Goal: Transaction & Acquisition: Purchase product/service

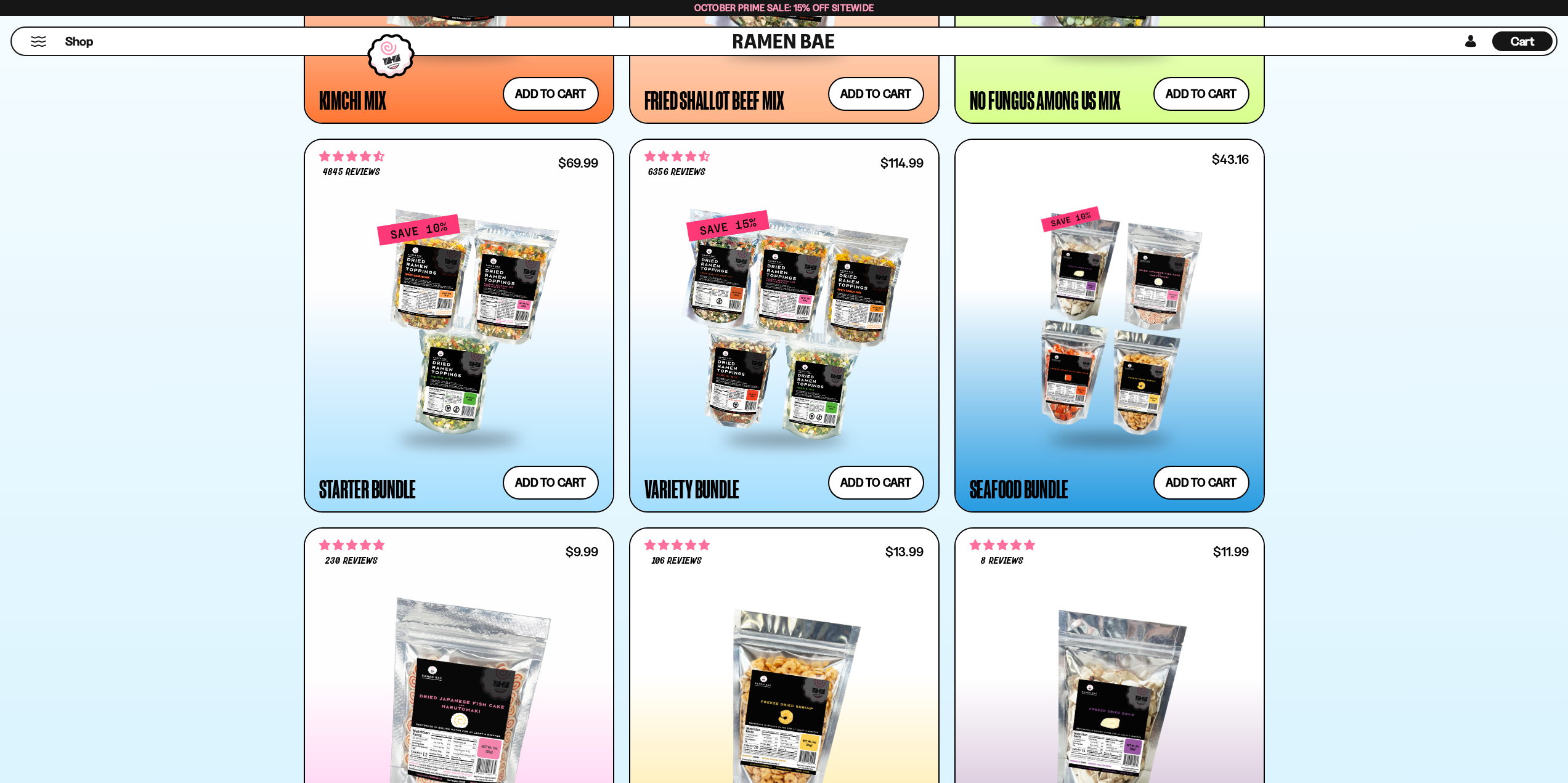
scroll to position [1437, 0]
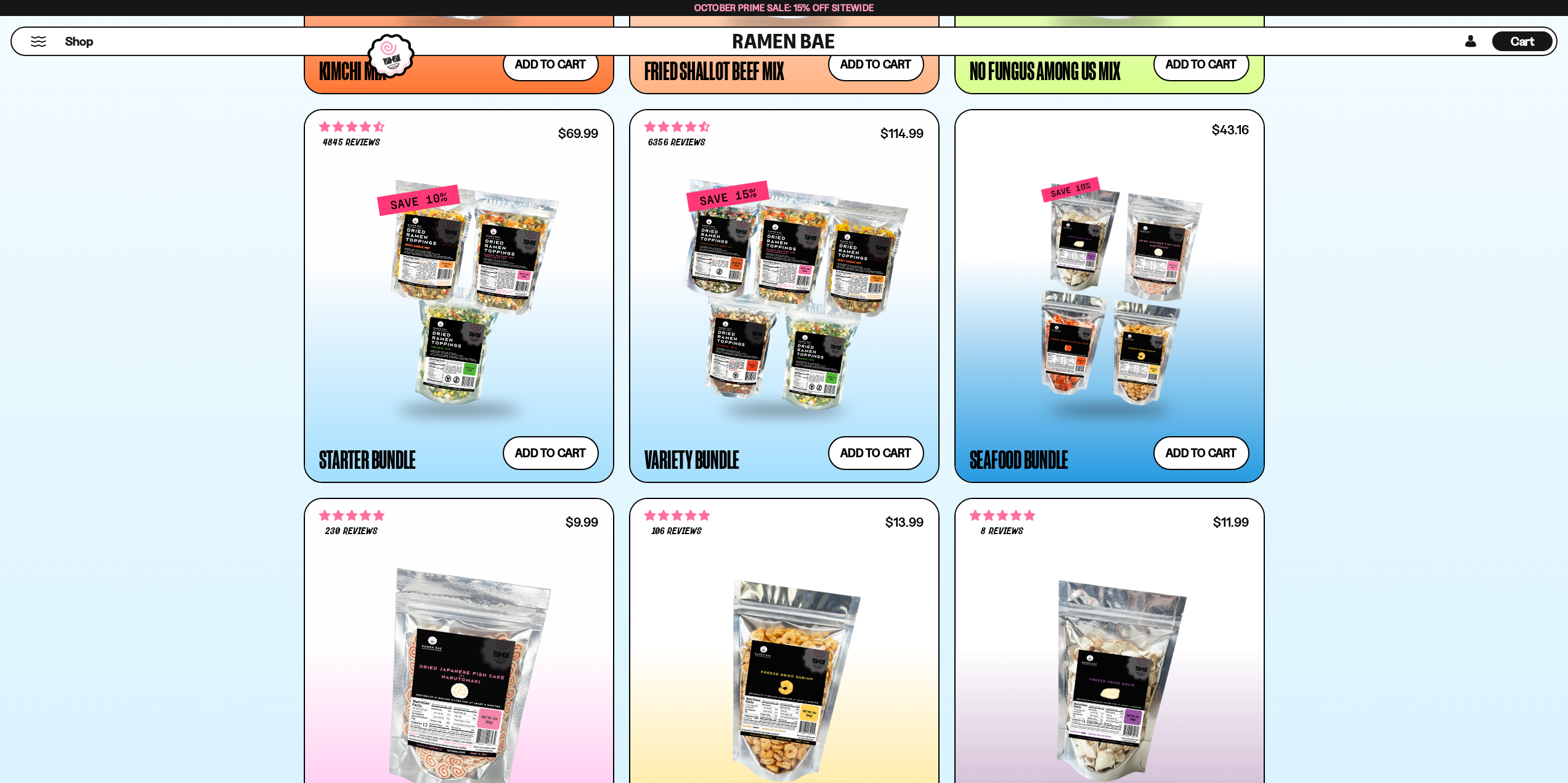
click at [1111, 362] on div at bounding box center [1110, 293] width 280 height 231
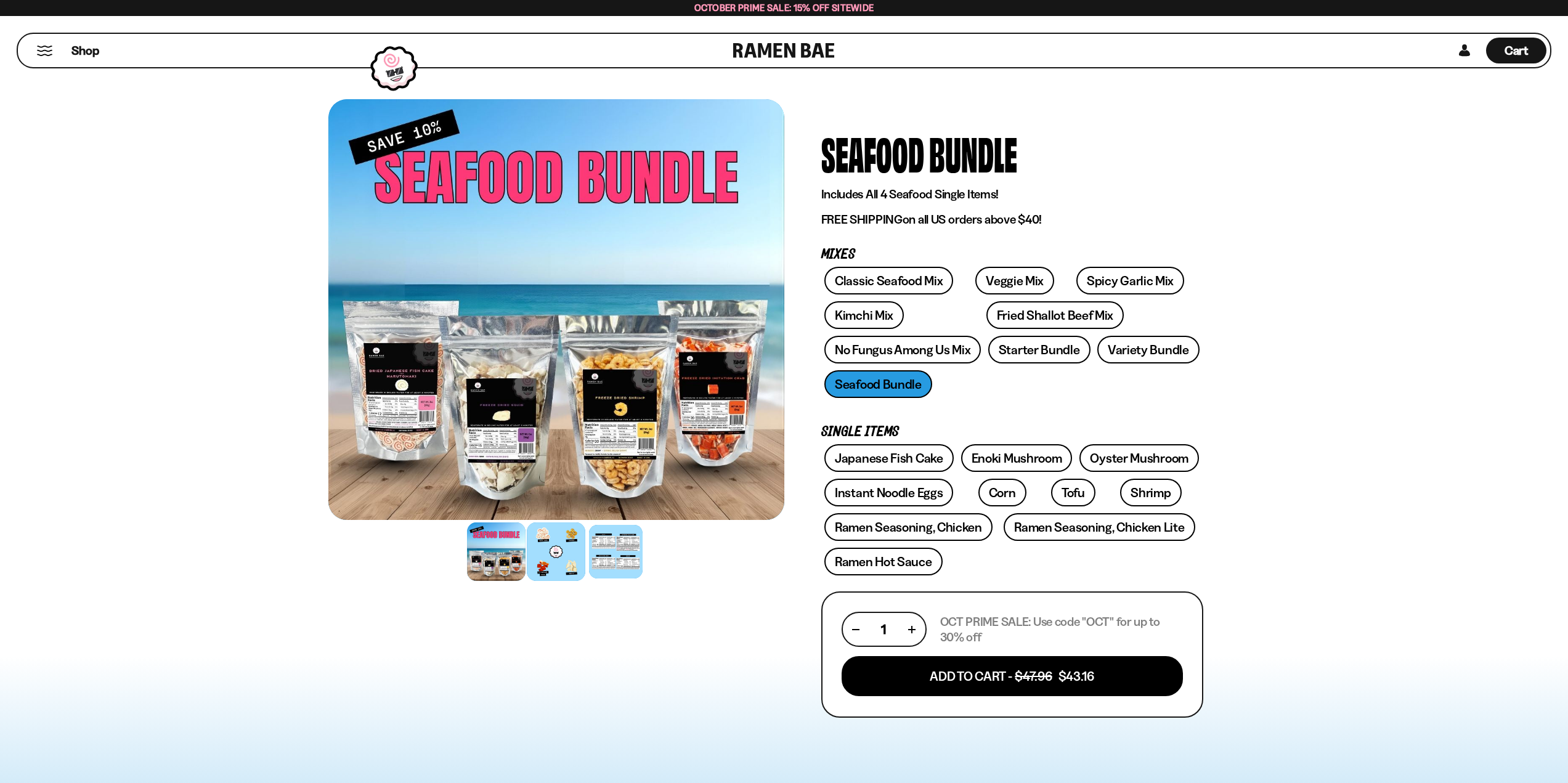
click at [557, 556] on div at bounding box center [556, 552] width 59 height 59
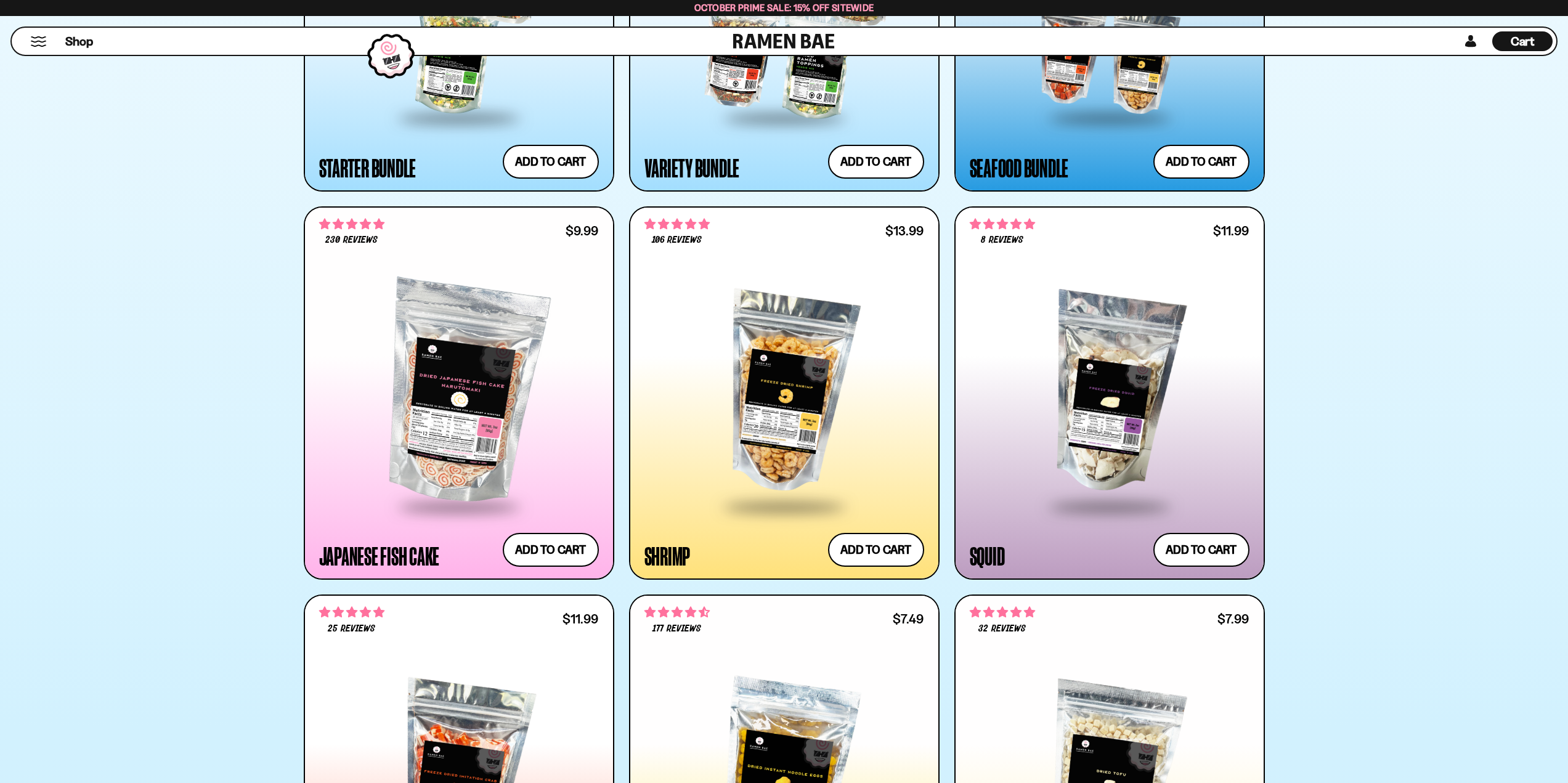
scroll to position [1848, 0]
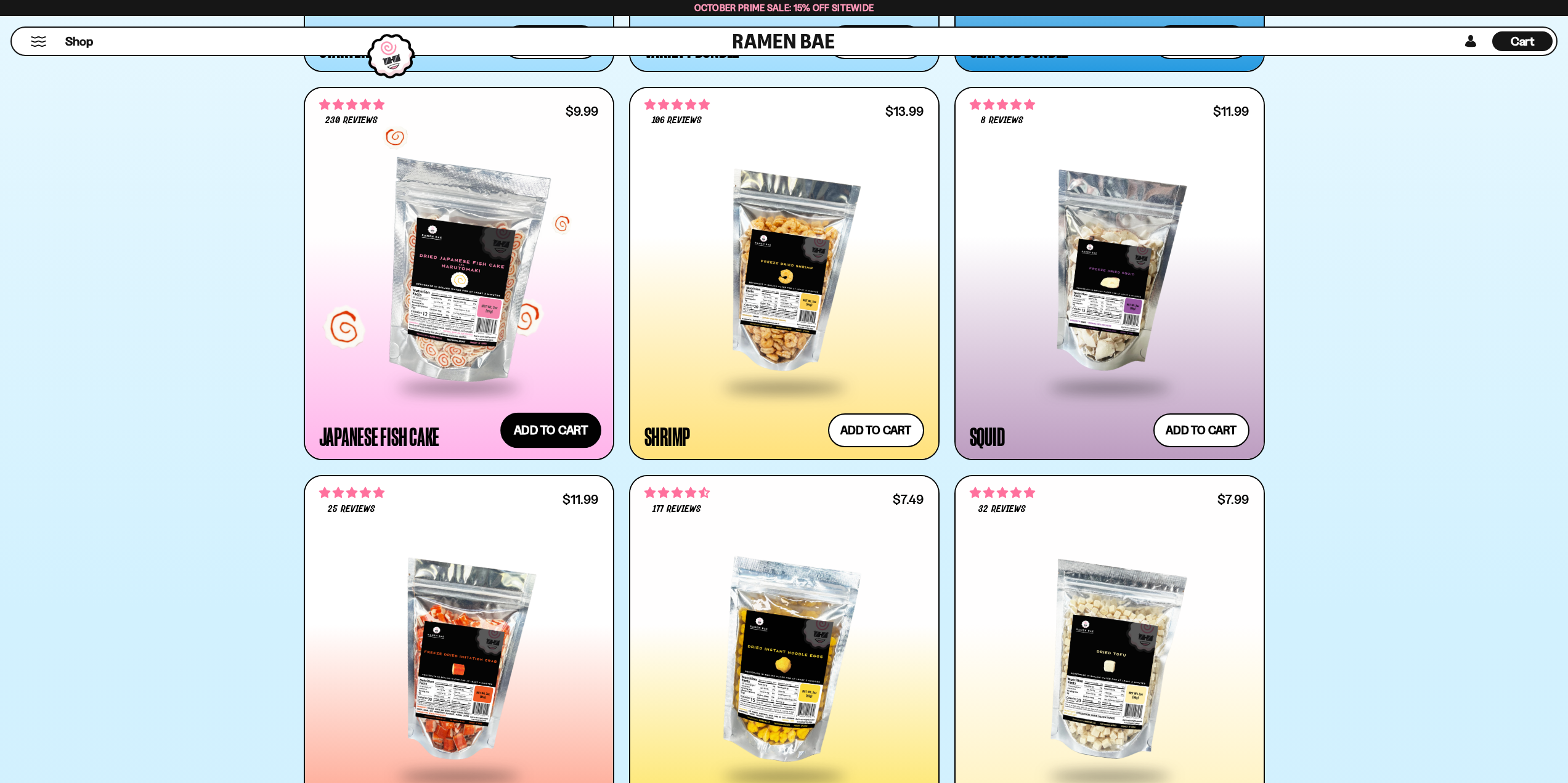
click at [551, 440] on button "Add to cart Add ― Regular price $9.99 Regular price Sale price $9.99 Unit price…" at bounding box center [550, 431] width 101 height 36
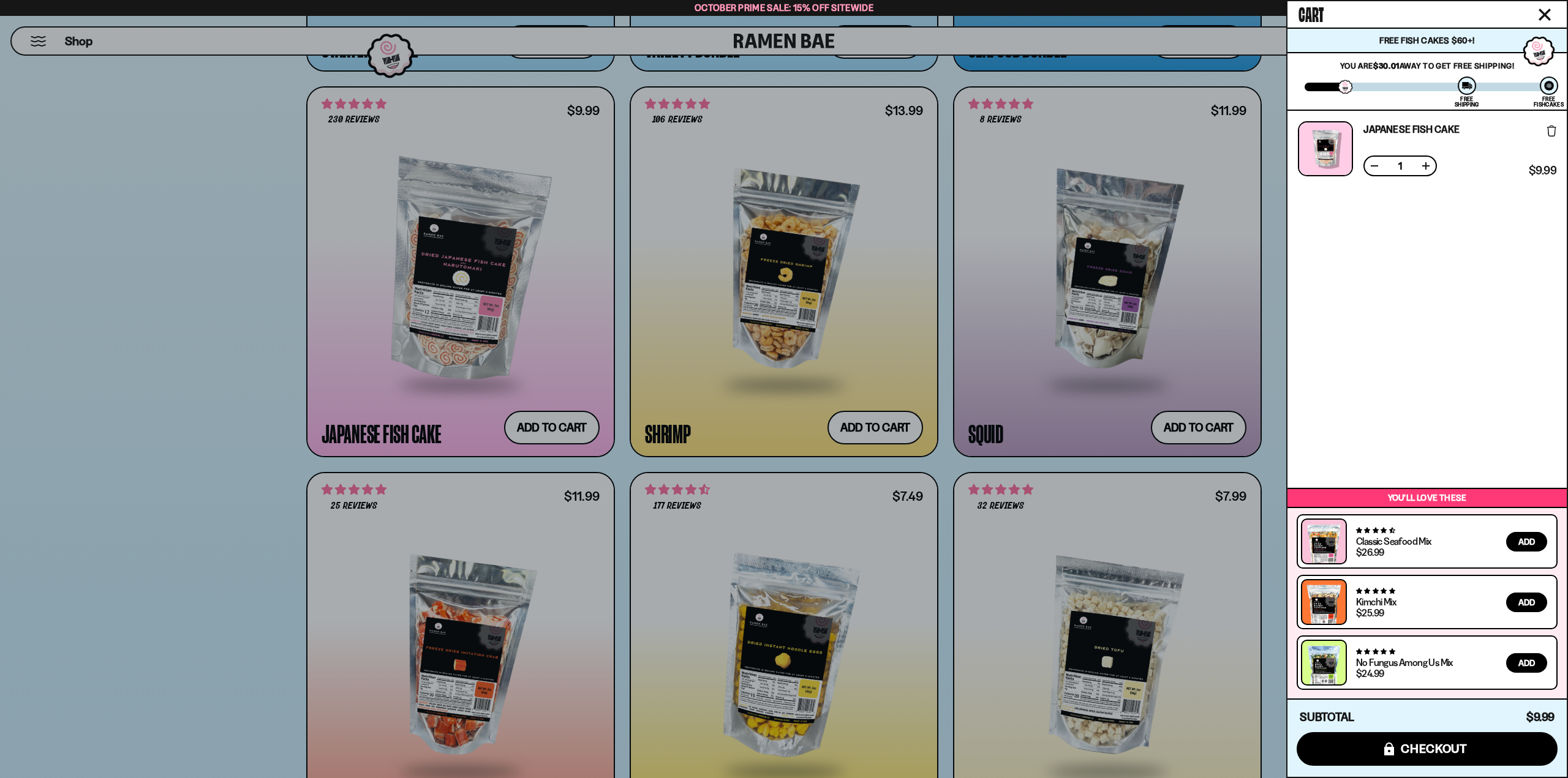
click at [1545, 16] on icon "Close cart" at bounding box center [1544, 15] width 11 height 11
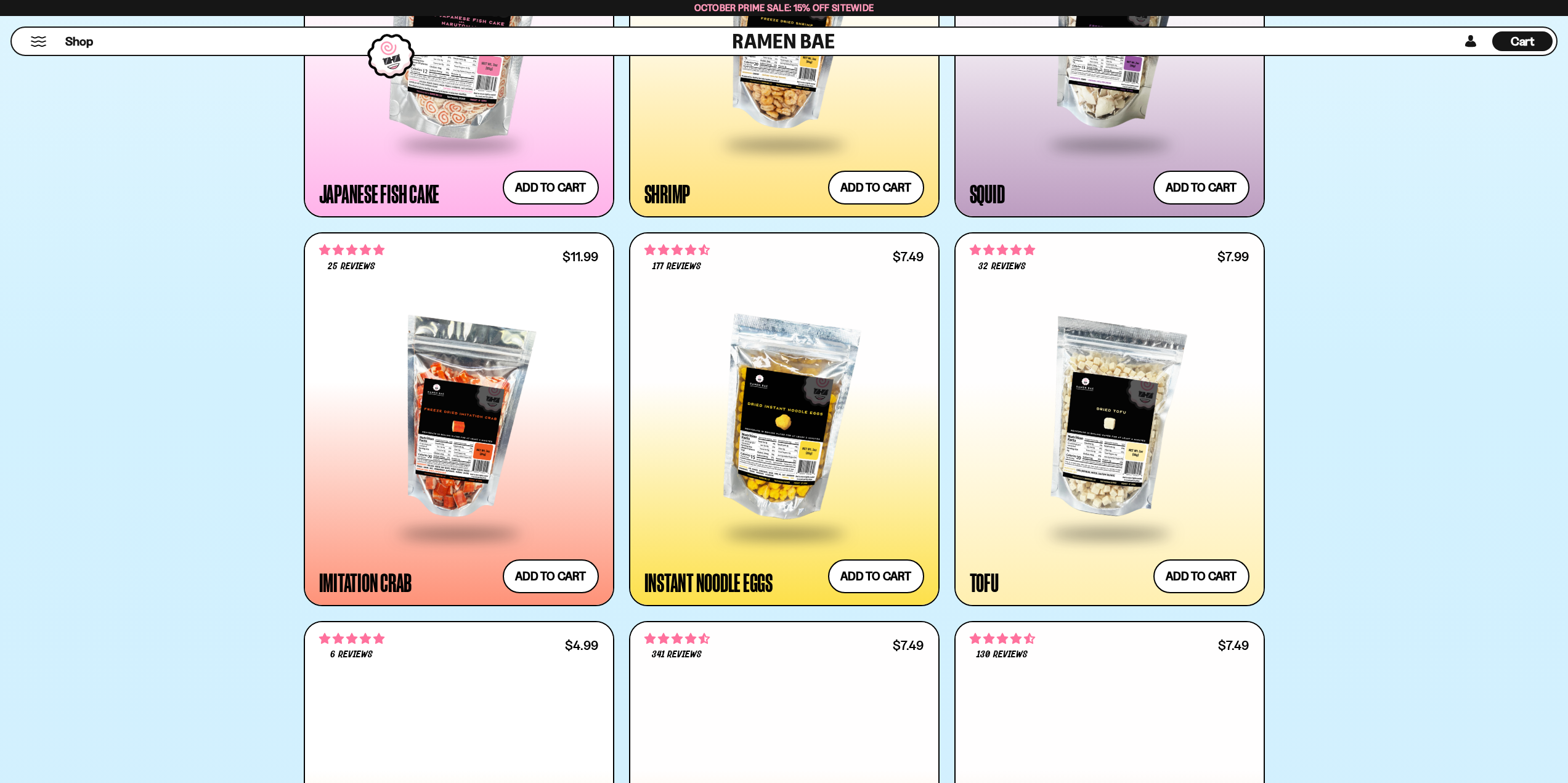
scroll to position [2156, 0]
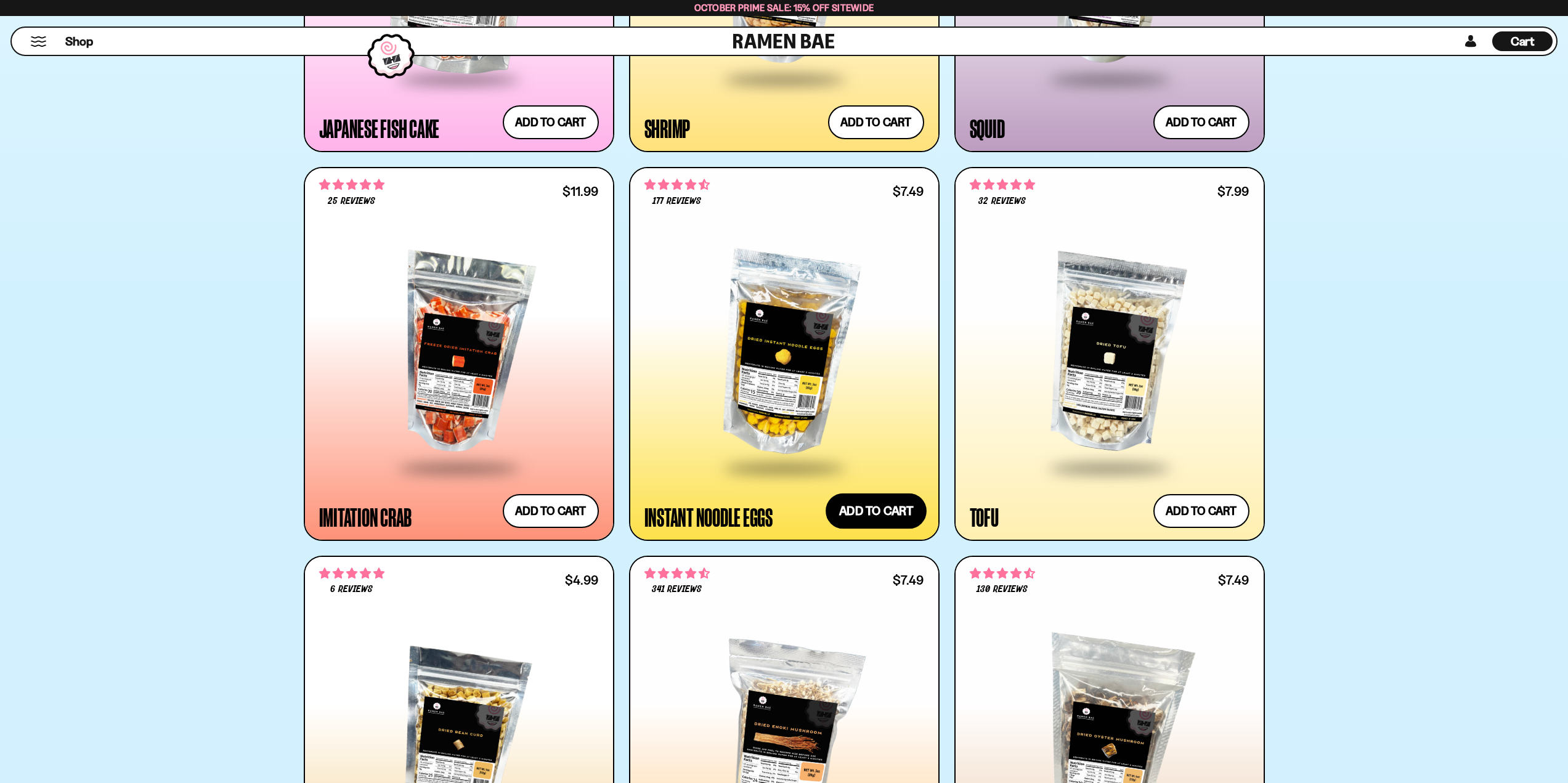
click at [854, 514] on button "Add to cart Add ― Regular price $7.49 Regular price Sale price $7.49 Unit price…" at bounding box center [876, 511] width 101 height 36
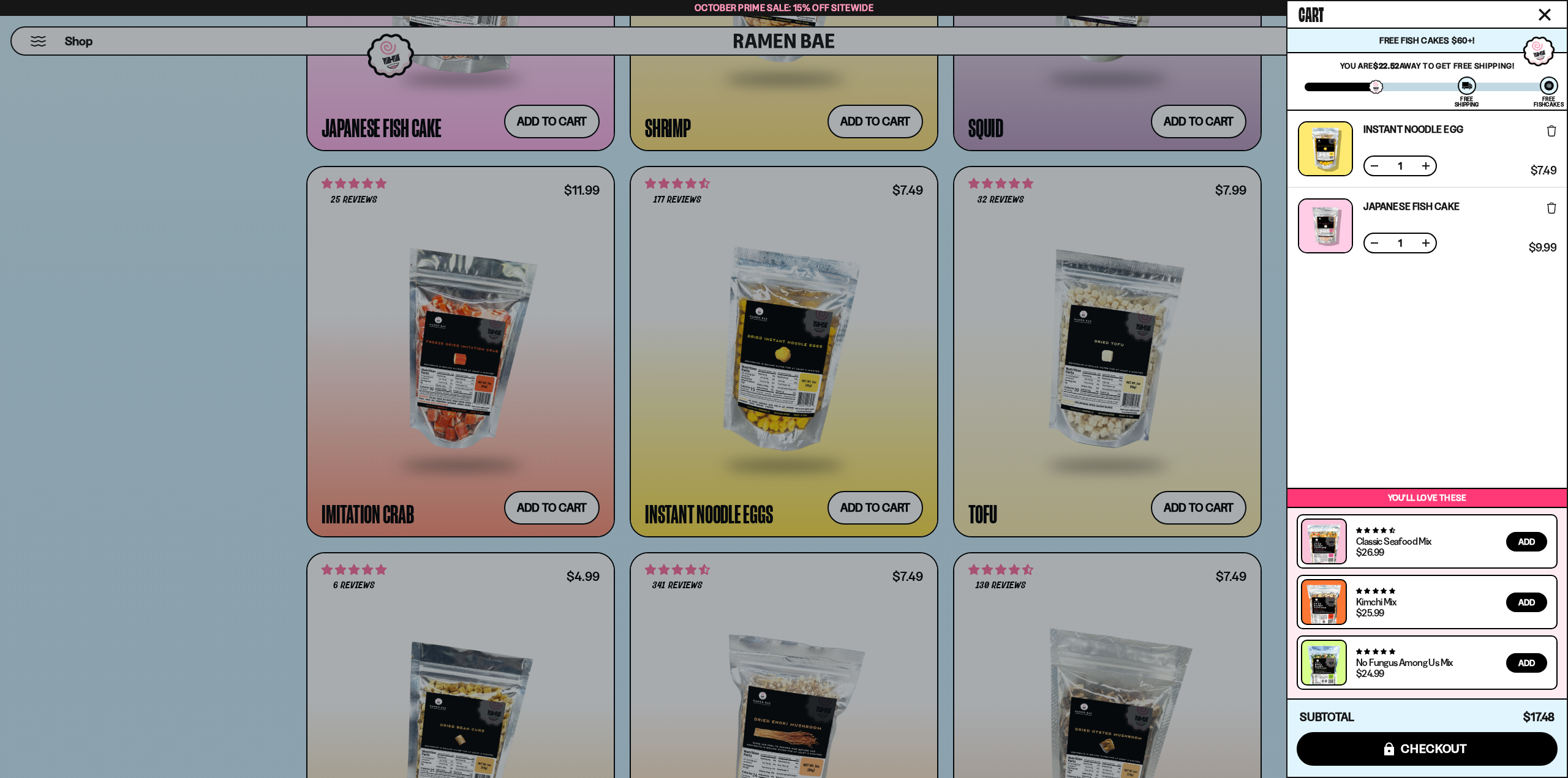
click at [1545, 14] on icon "Close cart" at bounding box center [1544, 15] width 11 height 11
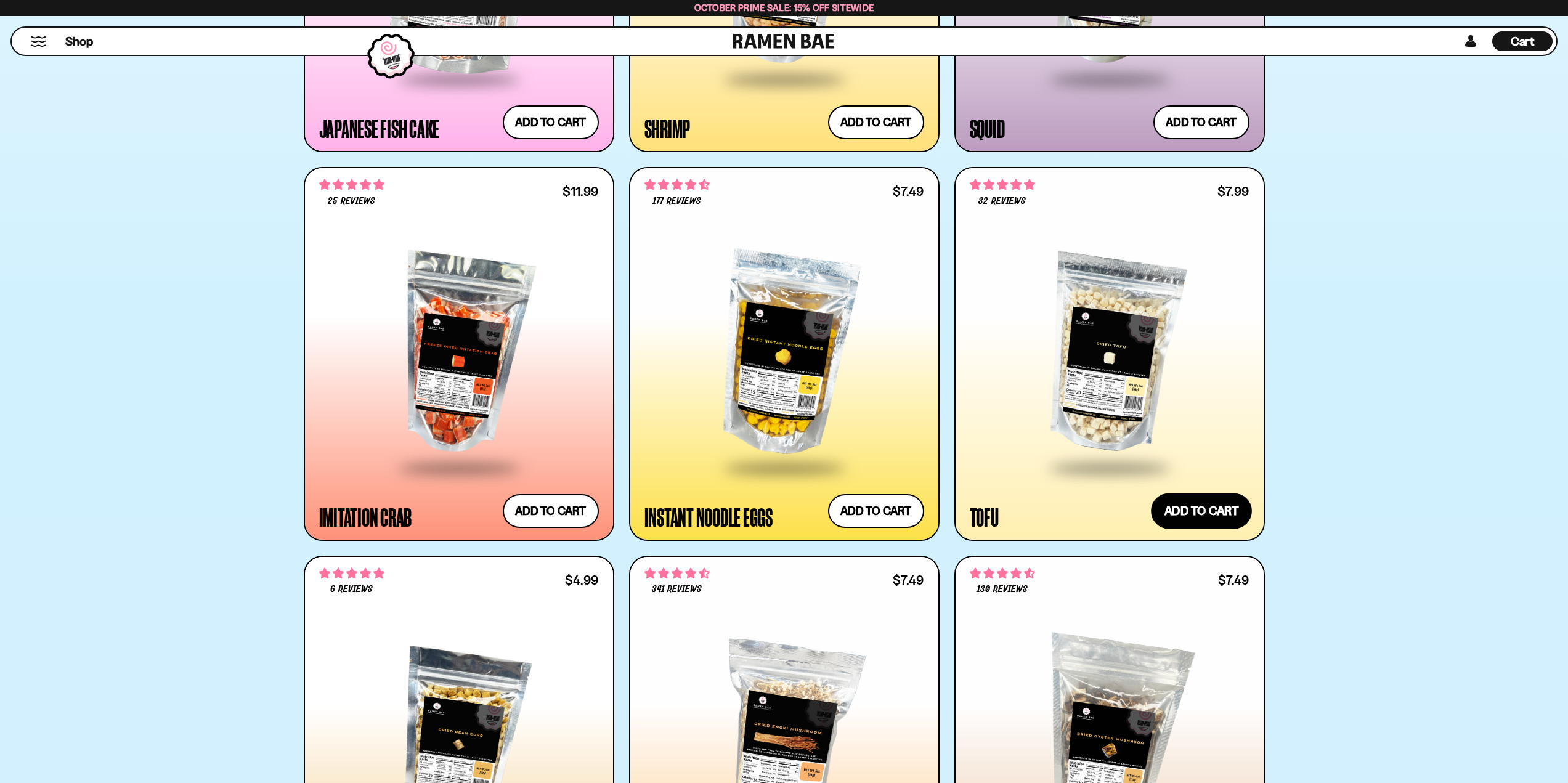
click at [1202, 514] on button "Add to cart Add ― Regular price $7.99 Regular price Sale price $7.99 Unit price…" at bounding box center [1201, 511] width 101 height 36
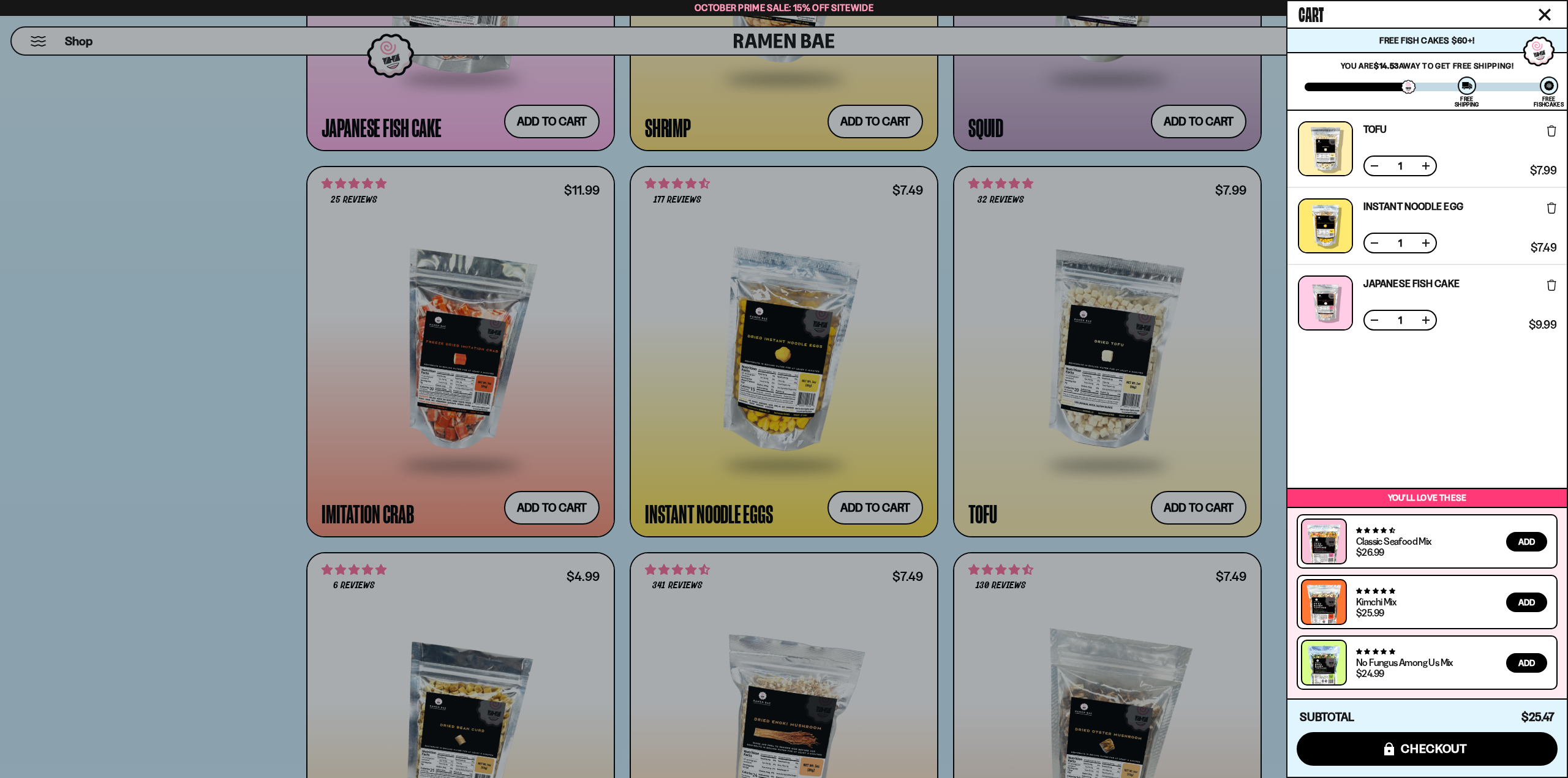
click at [1546, 8] on icon "Close cart" at bounding box center [1545, 15] width 12 height 12
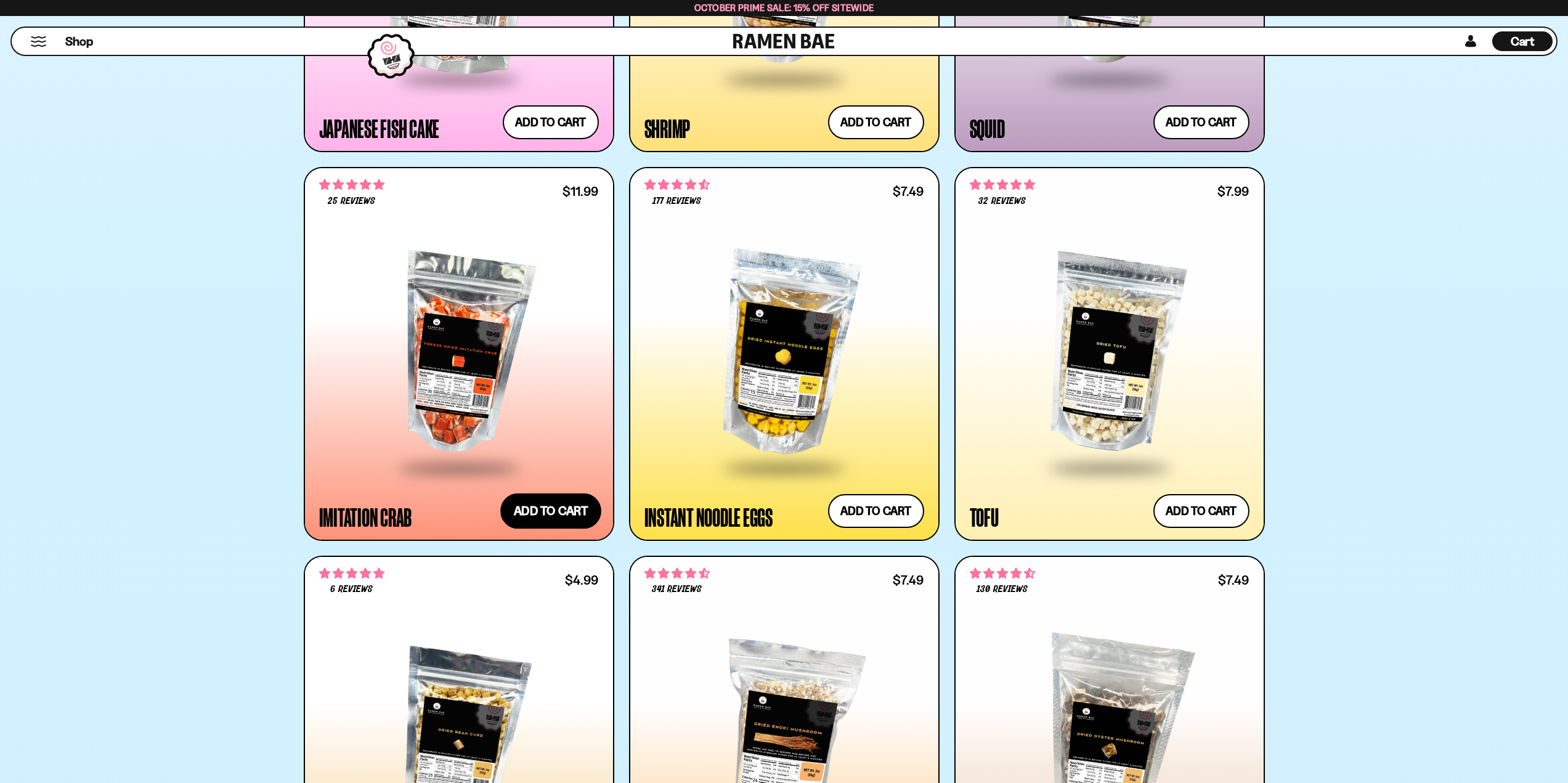
click at [548, 509] on button "Add to cart Add ― Regular price $11.99 Regular price Sale price $11.99 Unit pri…" at bounding box center [550, 511] width 101 height 36
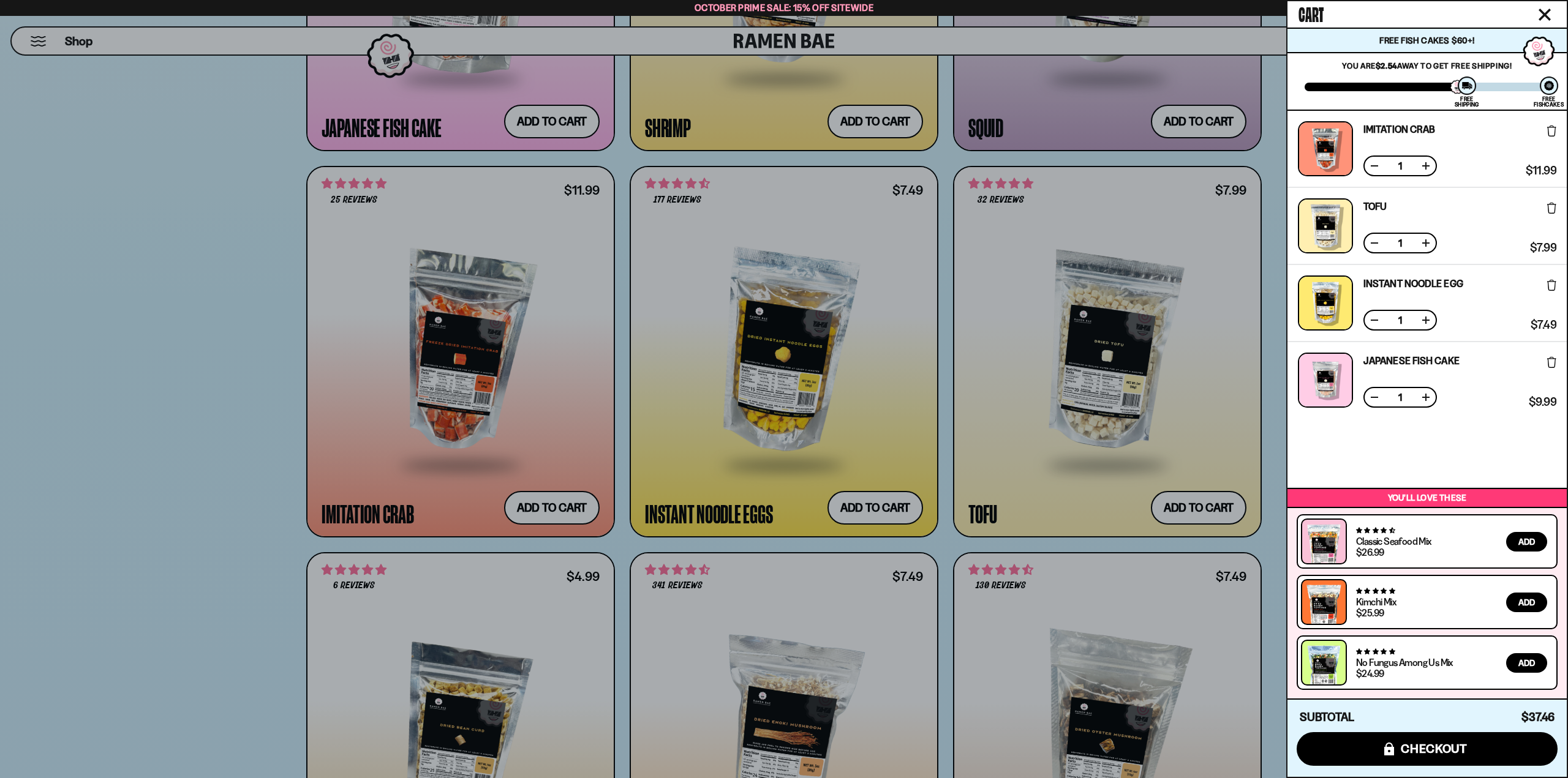
click at [1547, 17] on icon "Close cart" at bounding box center [1544, 15] width 11 height 11
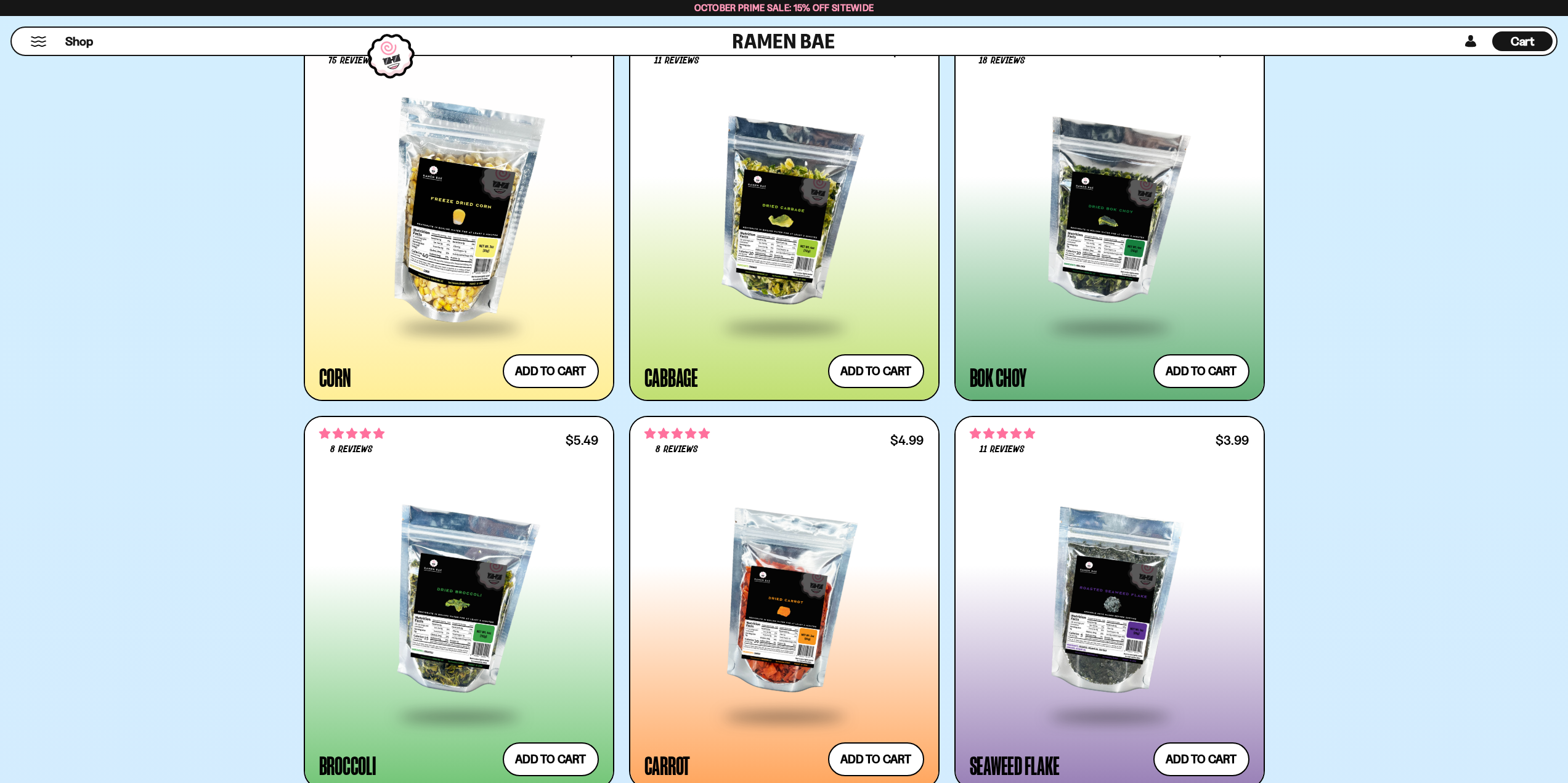
scroll to position [3491, 0]
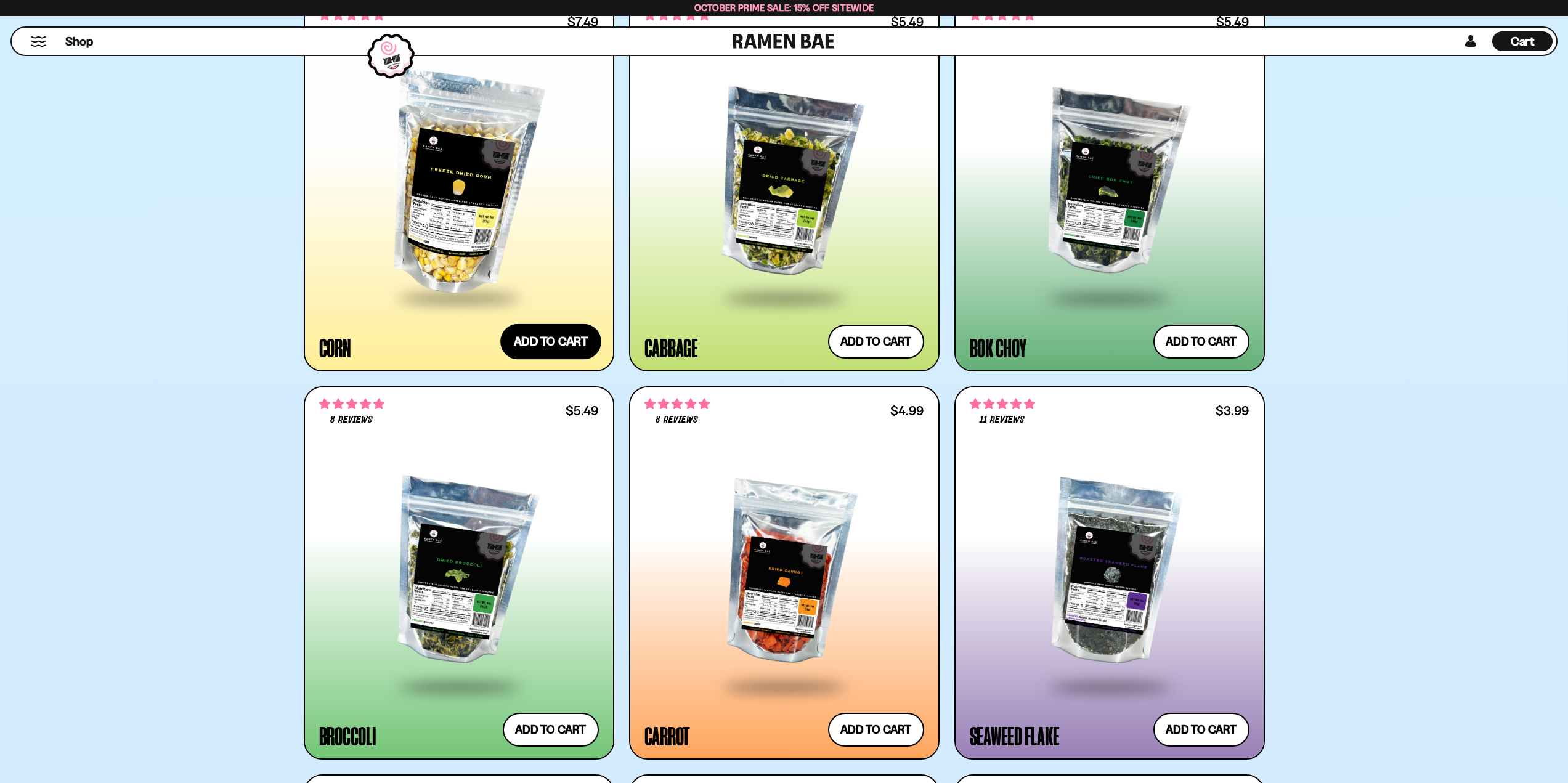
click at [536, 343] on button "Add to cart Add ― Regular price $7.49 Regular price Sale price $7.49 Unit price…" at bounding box center [550, 341] width 101 height 36
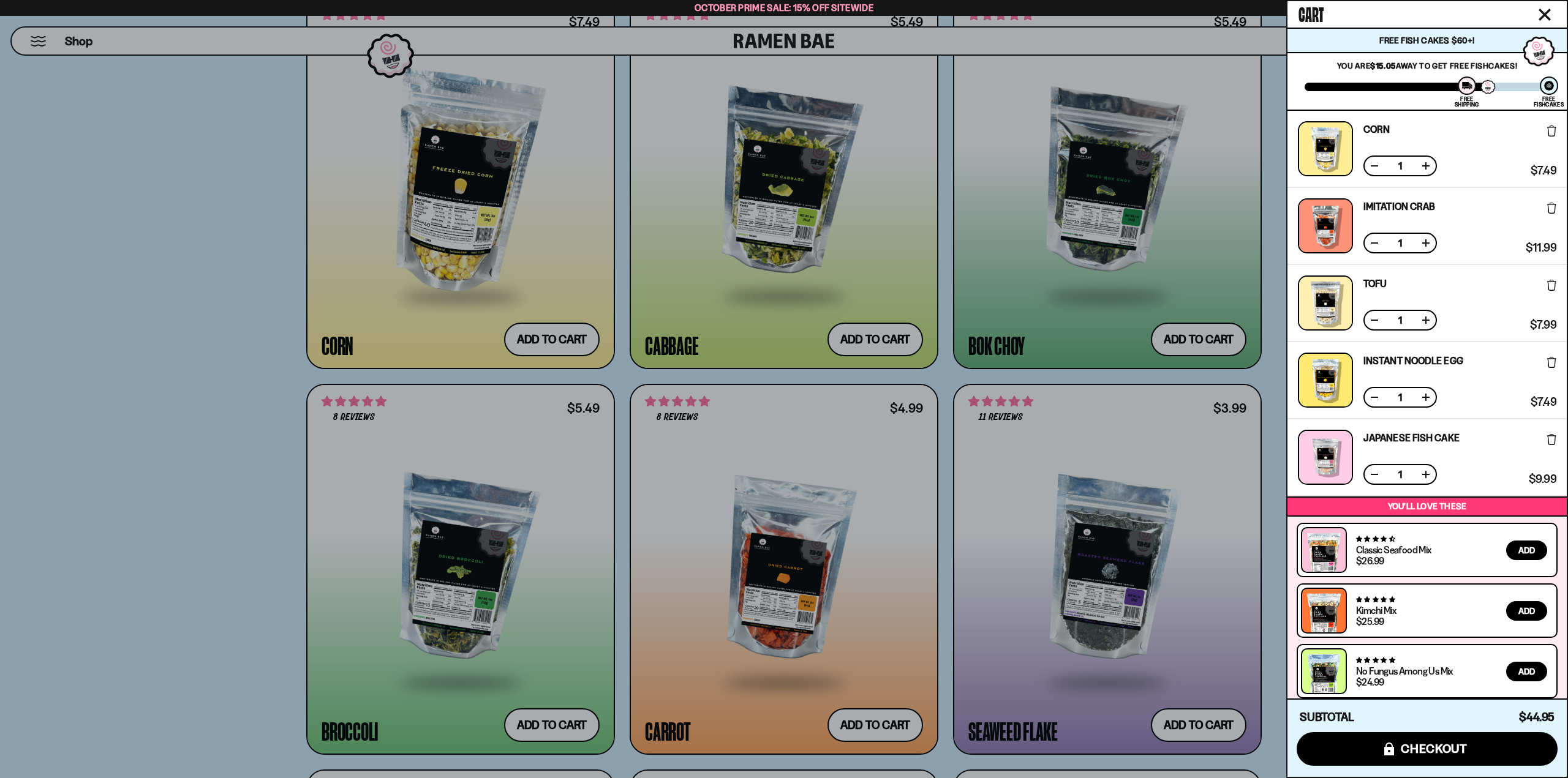
click at [1547, 11] on icon "Close cart" at bounding box center [1544, 15] width 11 height 11
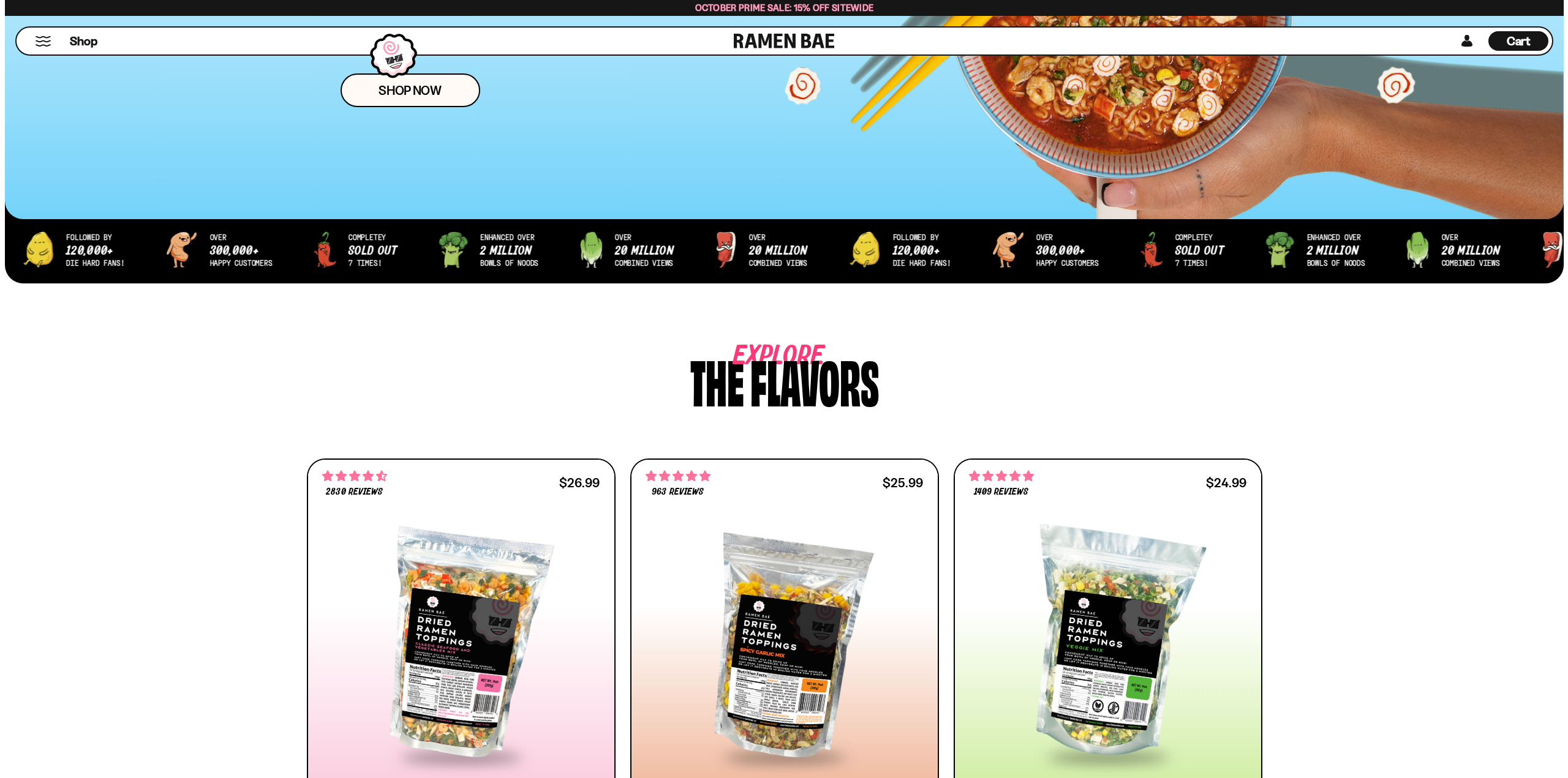
scroll to position [8, 0]
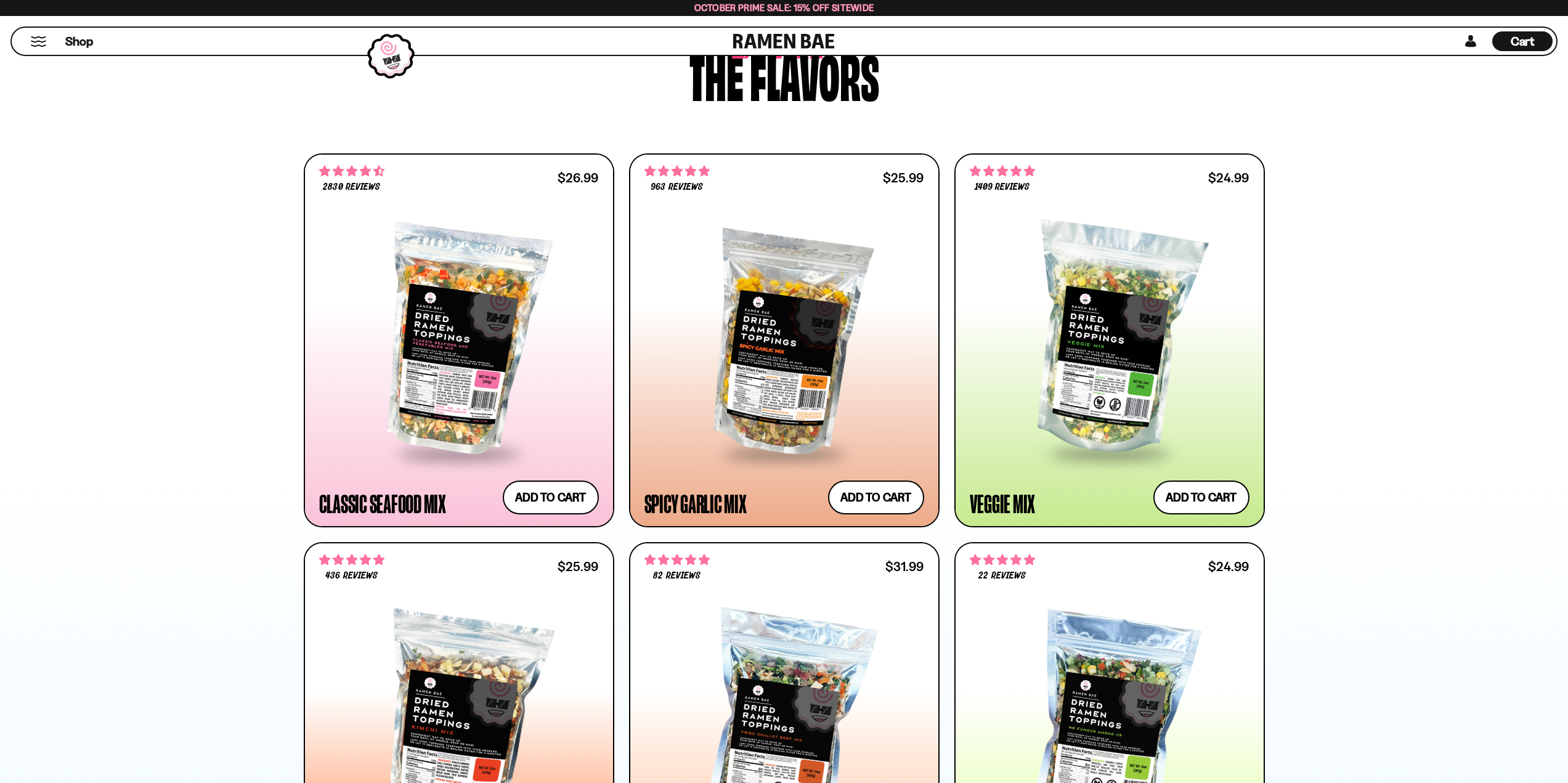
click at [1524, 38] on span "Cart" at bounding box center [1522, 41] width 24 height 15
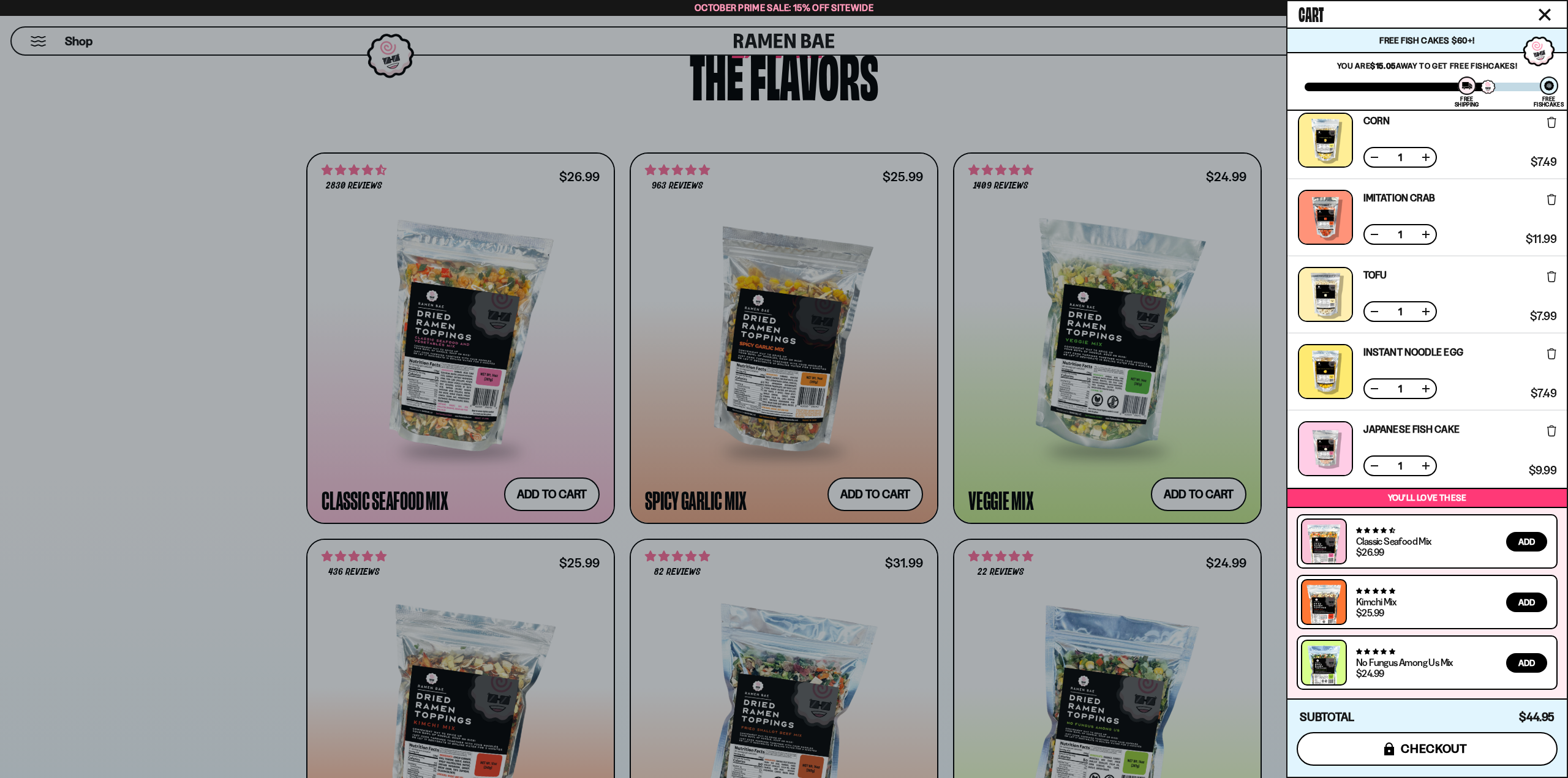
click at [1449, 753] on span "checkout" at bounding box center [1434, 748] width 66 height 13
